Goal: Transaction & Acquisition: Download file/media

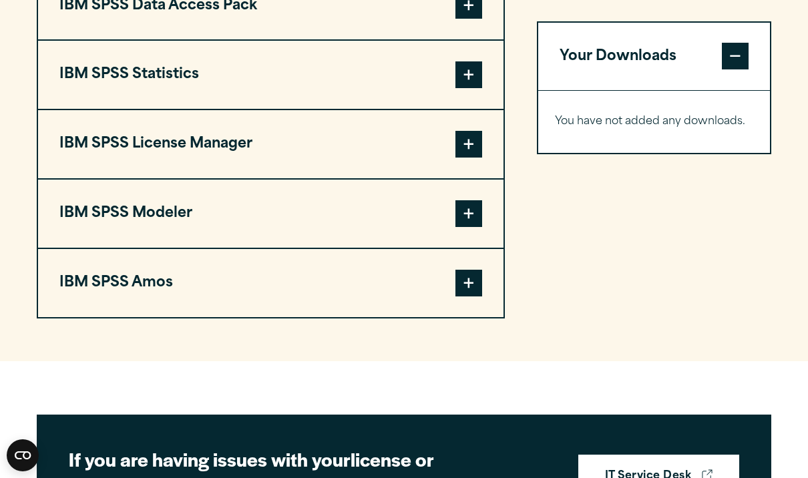
scroll to position [1093, 0]
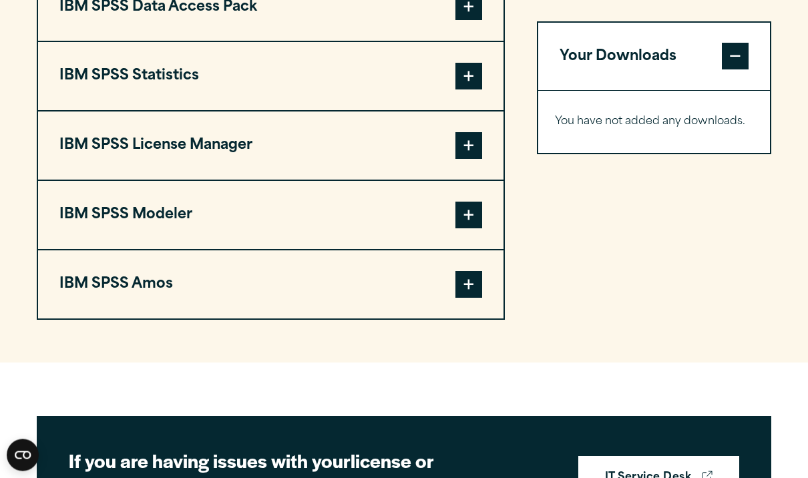
click at [141, 111] on button "IBM SPSS Statistics" at bounding box center [271, 77] width 466 height 68
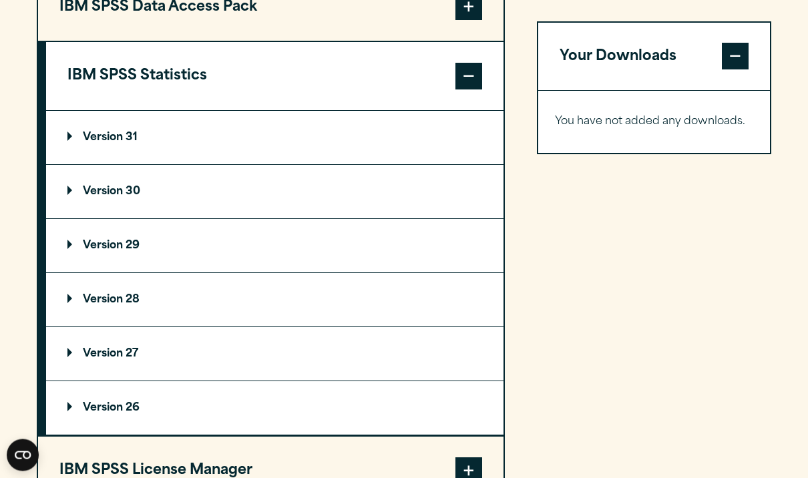
scroll to position [1094, 0]
click at [138, 108] on button "IBM SPSS Statistics" at bounding box center [275, 76] width 458 height 68
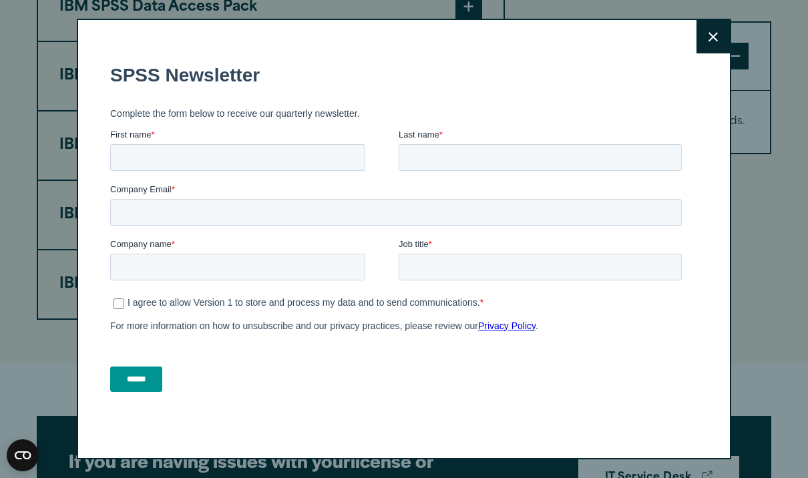
click at [712, 53] on button "Close" at bounding box center [713, 36] width 33 height 33
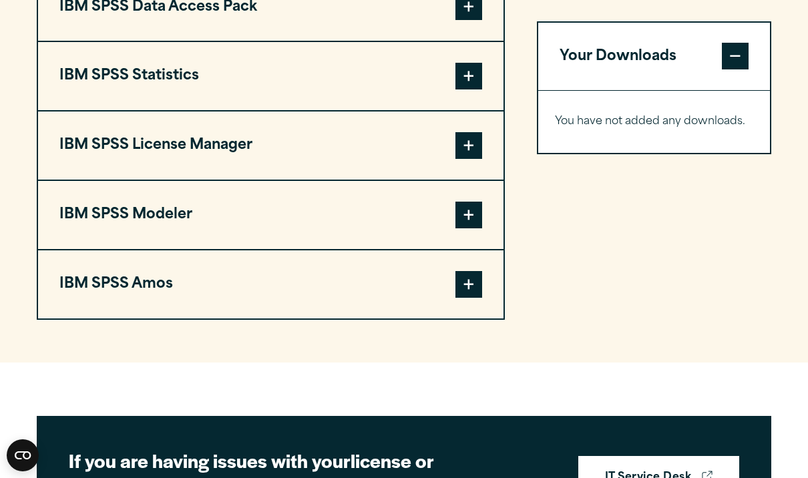
click at [470, 90] on span at bounding box center [469, 76] width 27 height 27
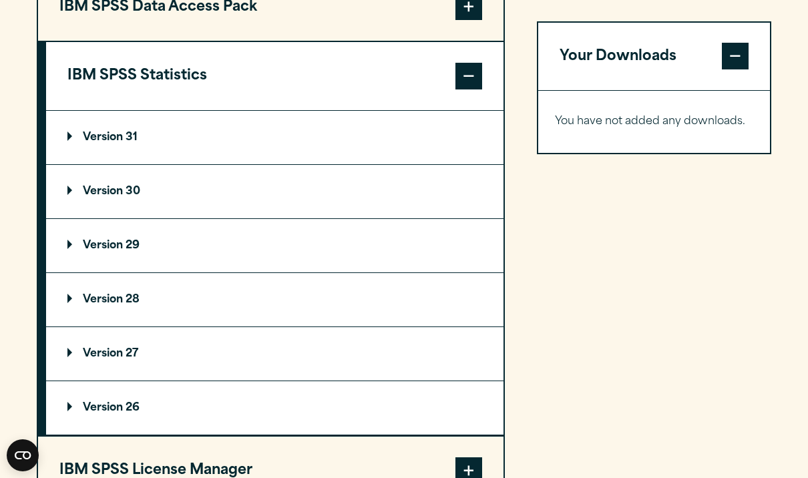
click at [470, 90] on span at bounding box center [469, 76] width 27 height 27
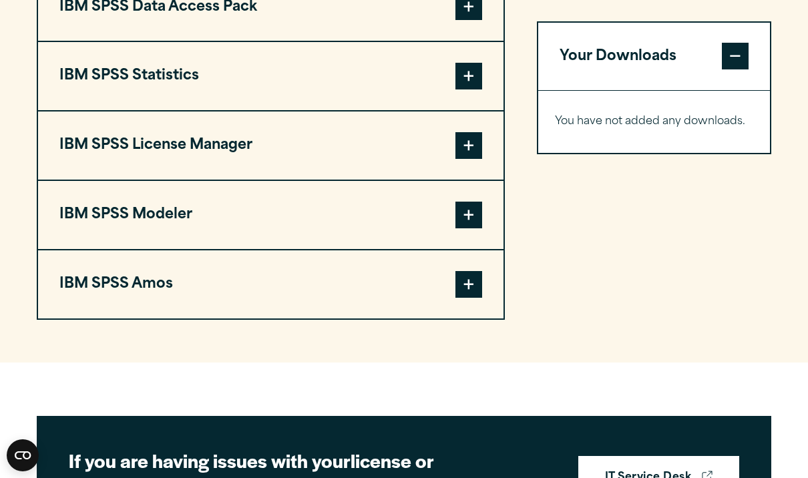
click at [470, 90] on span at bounding box center [469, 76] width 27 height 27
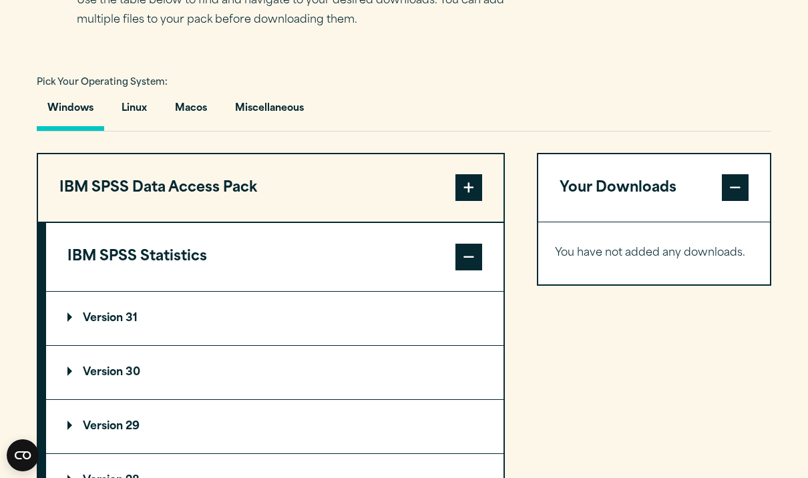
scroll to position [912, 0]
click at [165, 292] on button "IBM SPSS Statistics" at bounding box center [275, 258] width 458 height 68
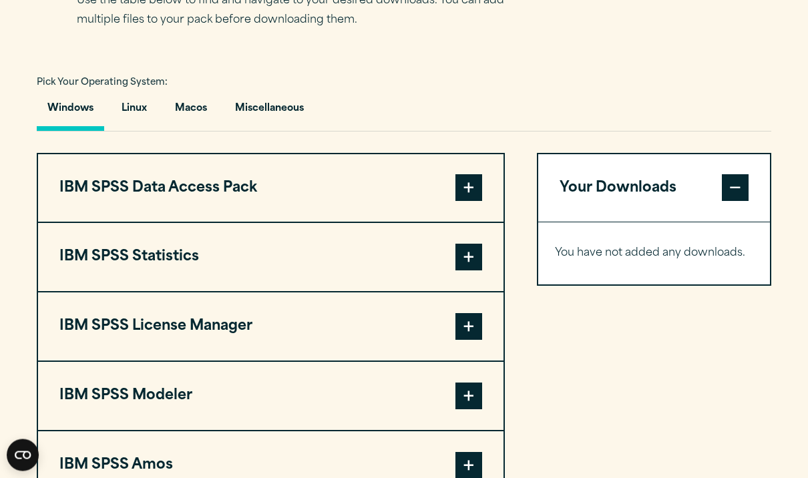
scroll to position [913, 0]
click at [165, 291] on button "IBM SPSS Statistics" at bounding box center [271, 257] width 466 height 68
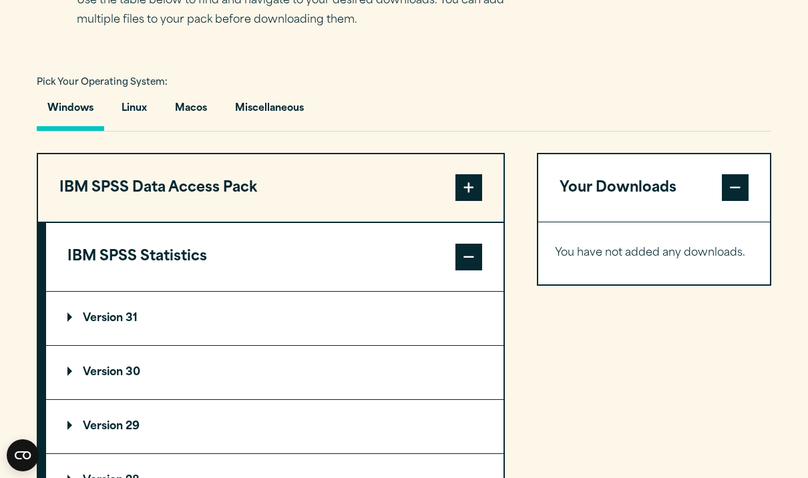
click at [165, 291] on button "IBM SPSS Statistics" at bounding box center [275, 257] width 458 height 68
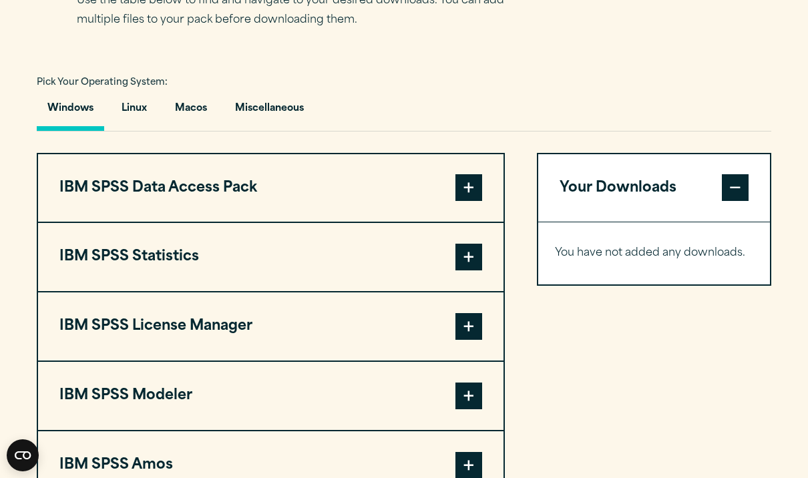
click at [743, 201] on span at bounding box center [735, 187] width 27 height 27
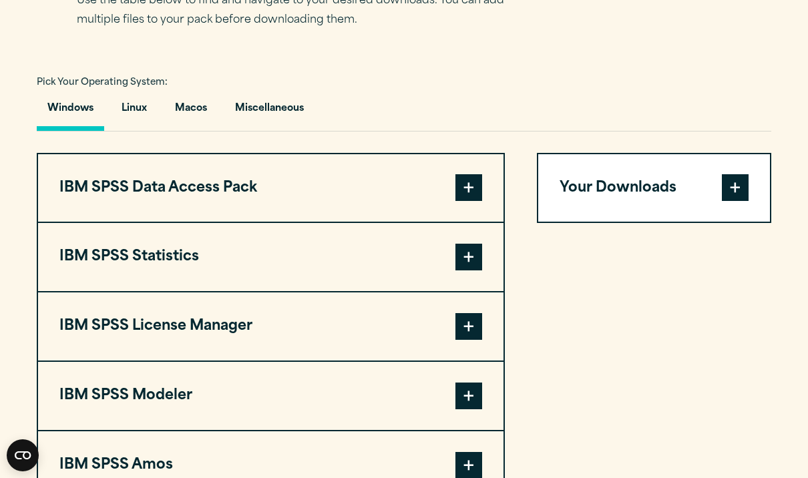
click at [467, 271] on span at bounding box center [469, 257] width 27 height 27
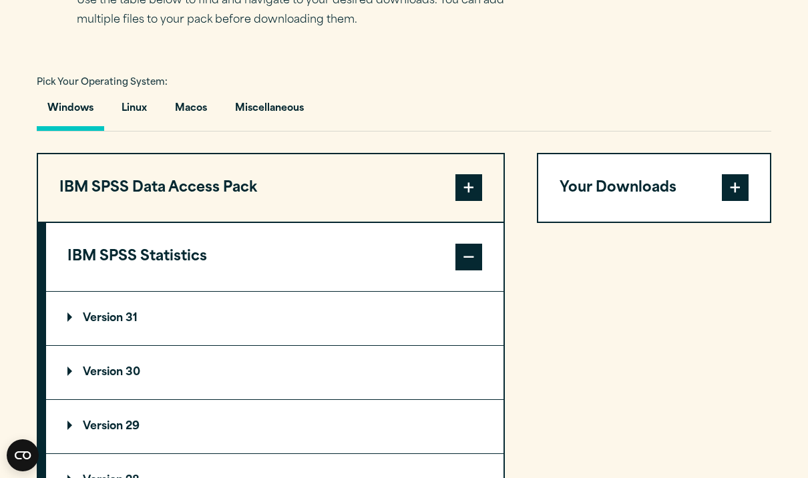
click at [133, 324] on p "Version 31" at bounding box center [102, 318] width 70 height 11
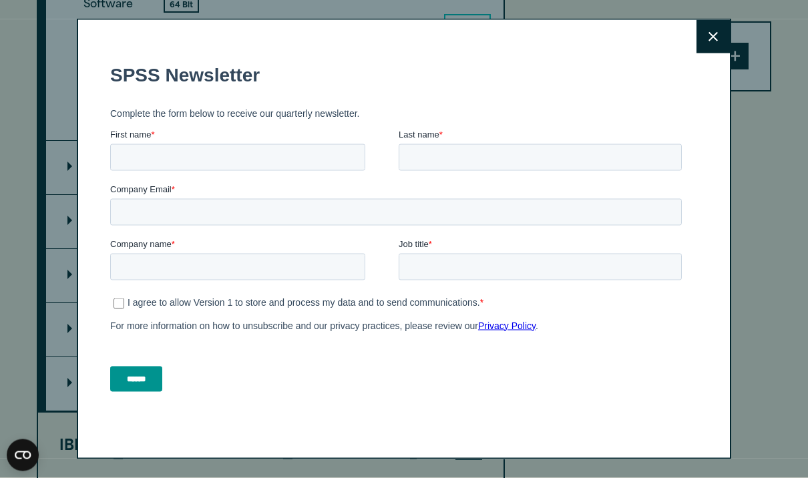
scroll to position [1277, 0]
click at [714, 42] on icon at bounding box center [713, 37] width 9 height 10
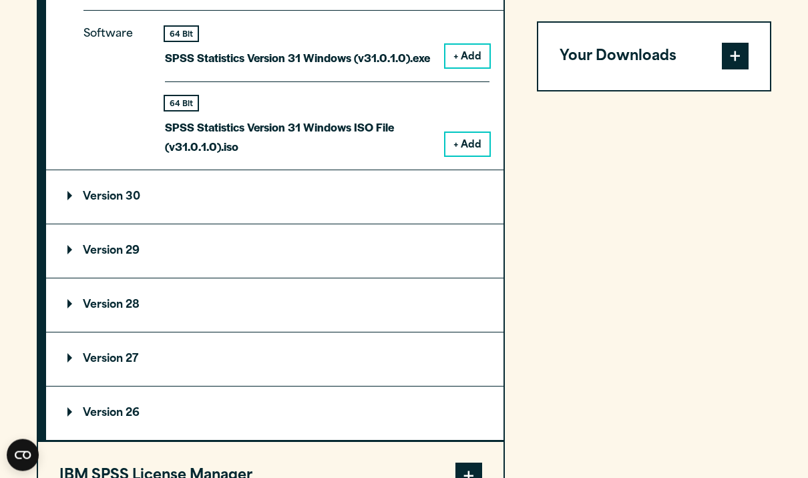
scroll to position [1235, 0]
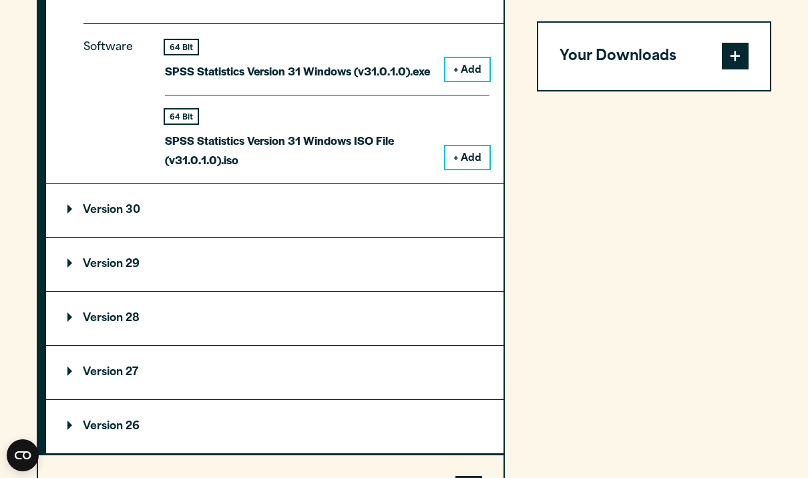
click at [120, 216] on p "Version 30" at bounding box center [103, 210] width 73 height 11
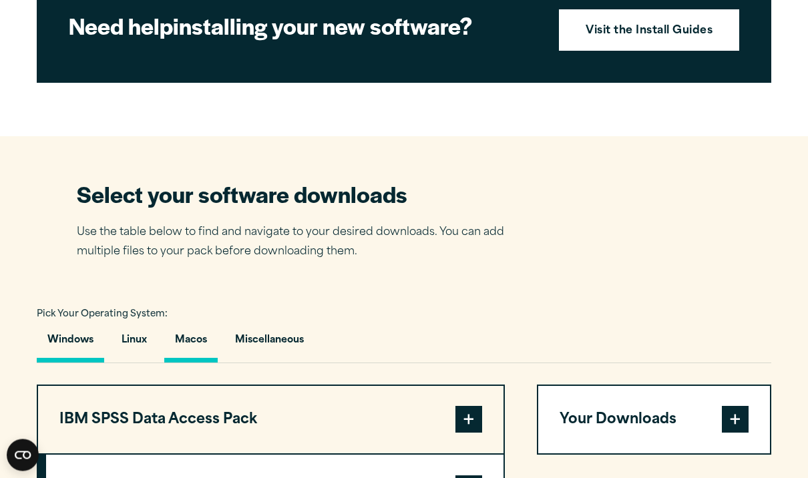
scroll to position [681, 0]
click at [190, 363] on button "Macos" at bounding box center [190, 344] width 53 height 38
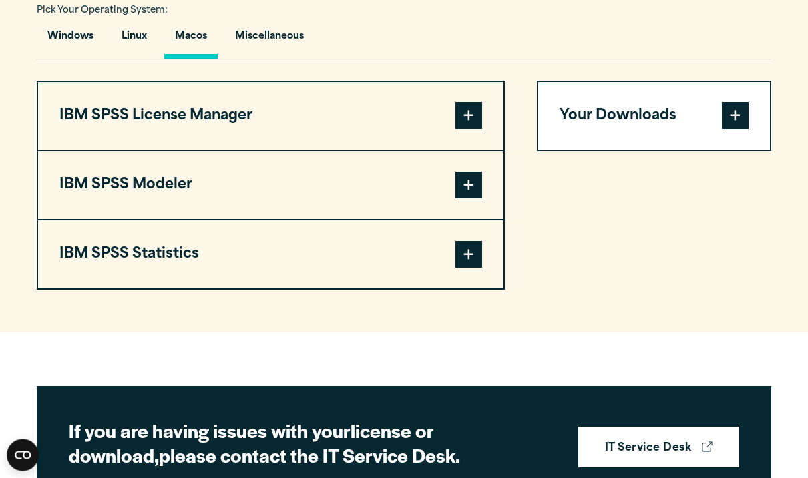
scroll to position [994, 0]
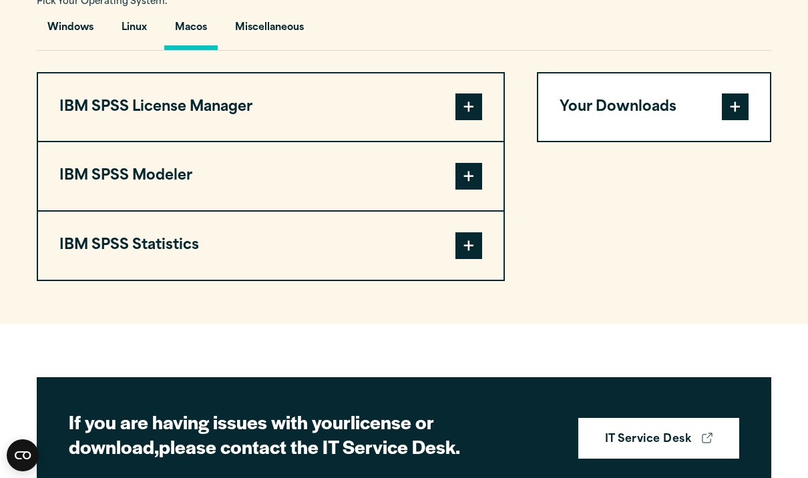
click at [473, 259] on span at bounding box center [469, 246] width 27 height 27
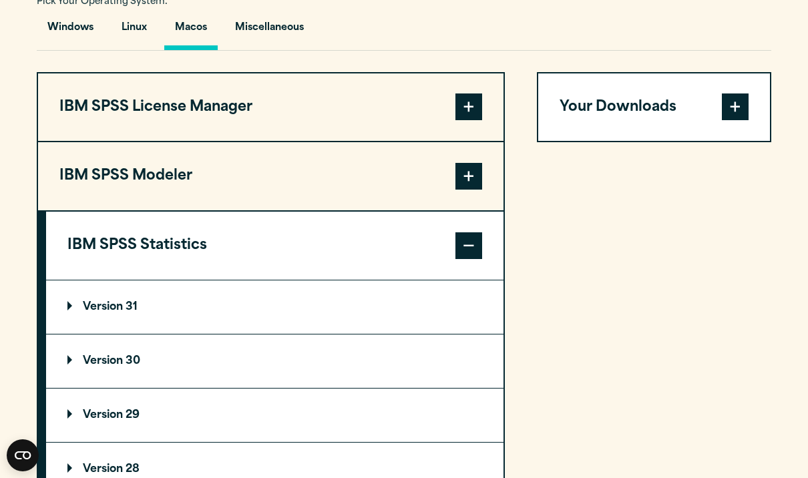
click at [118, 367] on p "Version 30" at bounding box center [103, 361] width 73 height 11
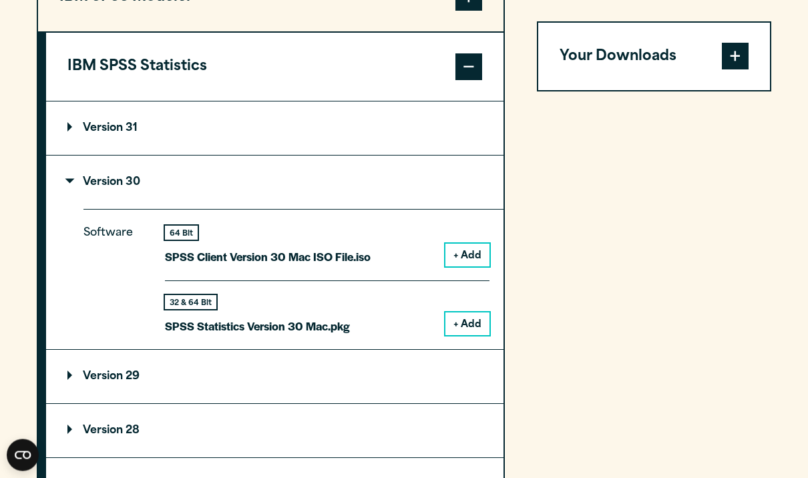
scroll to position [1176, 0]
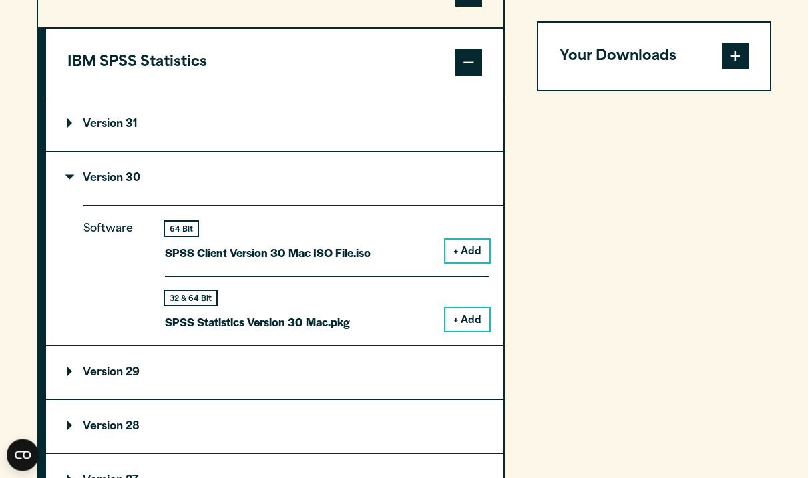
click at [474, 332] on button "+ Add" at bounding box center [468, 320] width 44 height 23
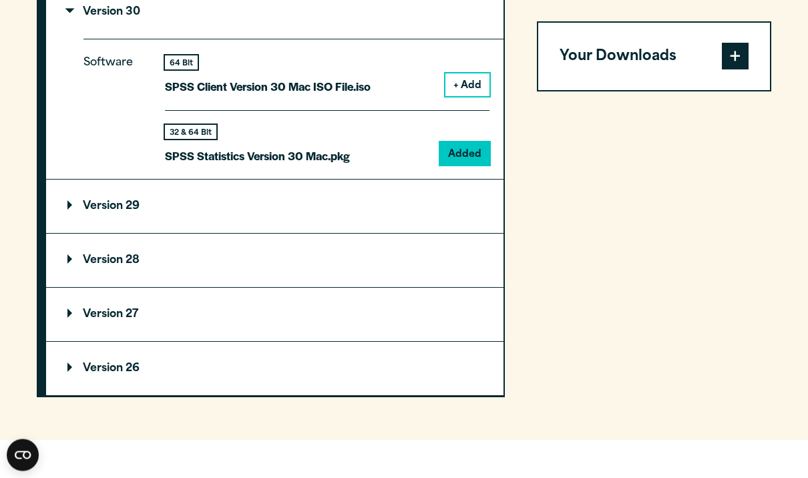
scroll to position [1354, 0]
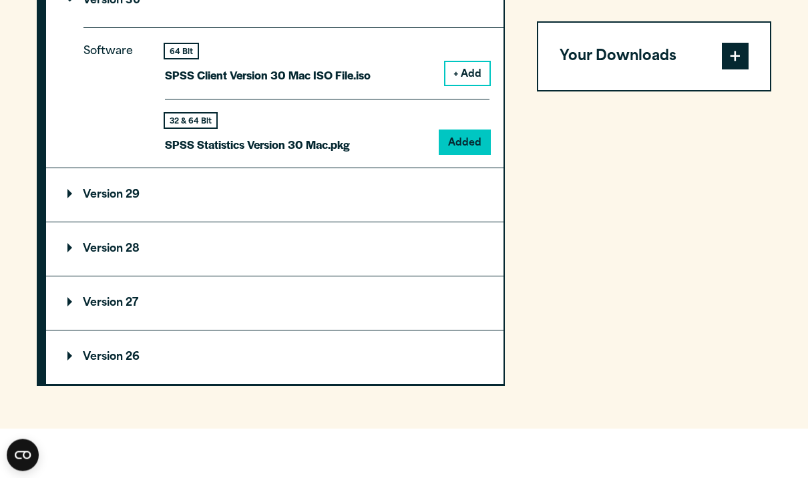
click at [737, 61] on span at bounding box center [735, 56] width 27 height 27
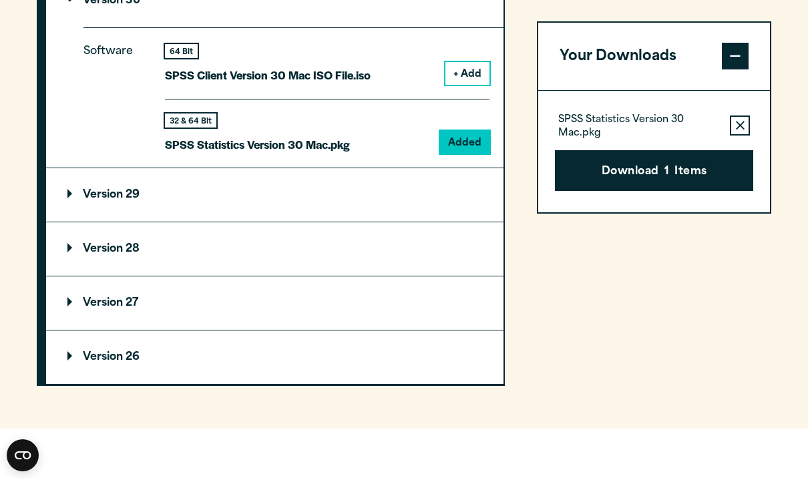
click at [669, 170] on span "1" at bounding box center [667, 172] width 5 height 17
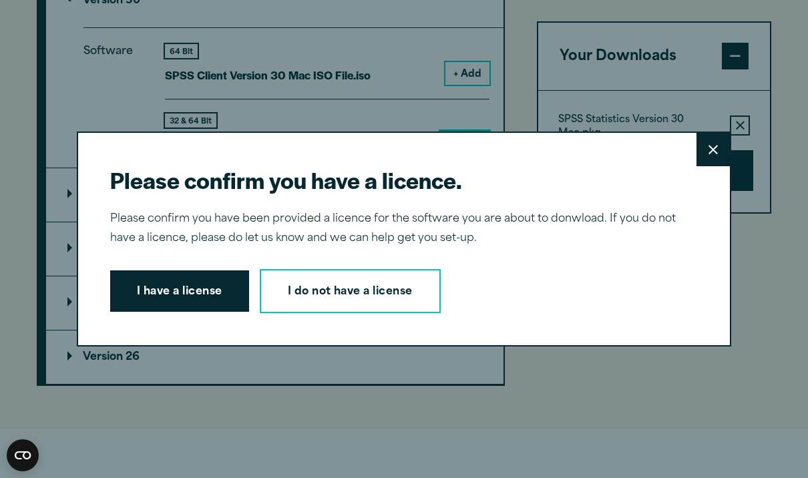
click at [190, 312] on button "I have a license" at bounding box center [179, 291] width 139 height 41
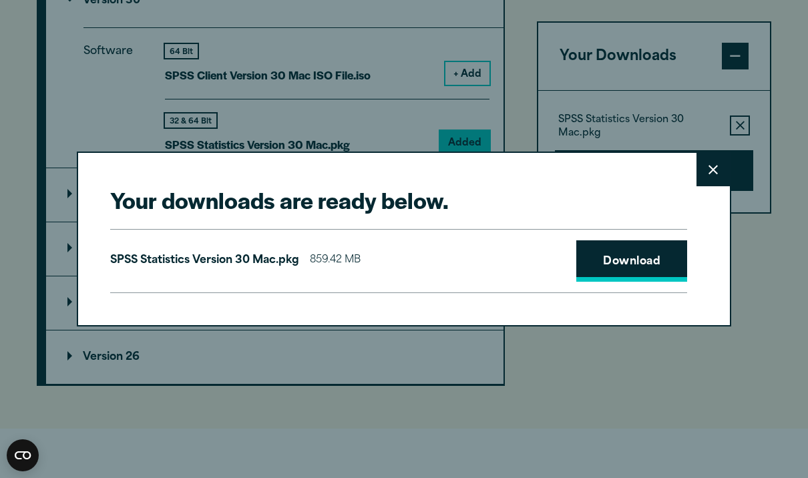
click at [606, 282] on link "Download" at bounding box center [632, 261] width 111 height 41
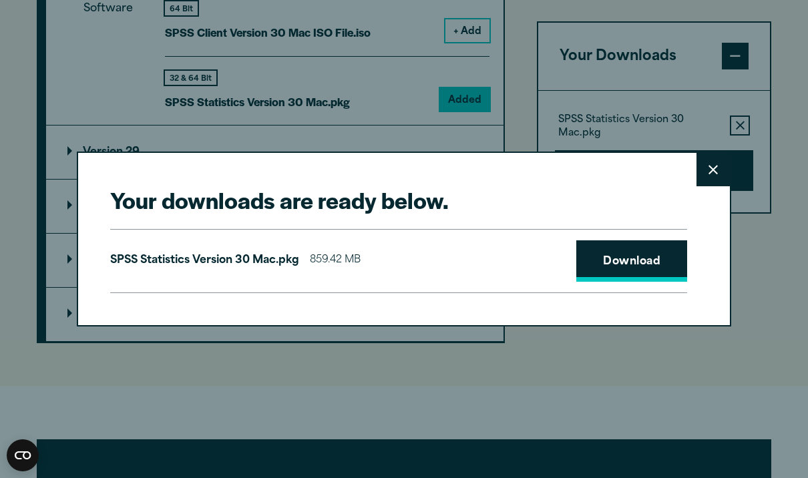
scroll to position [1400, 0]
